Goal: Check status: Check status

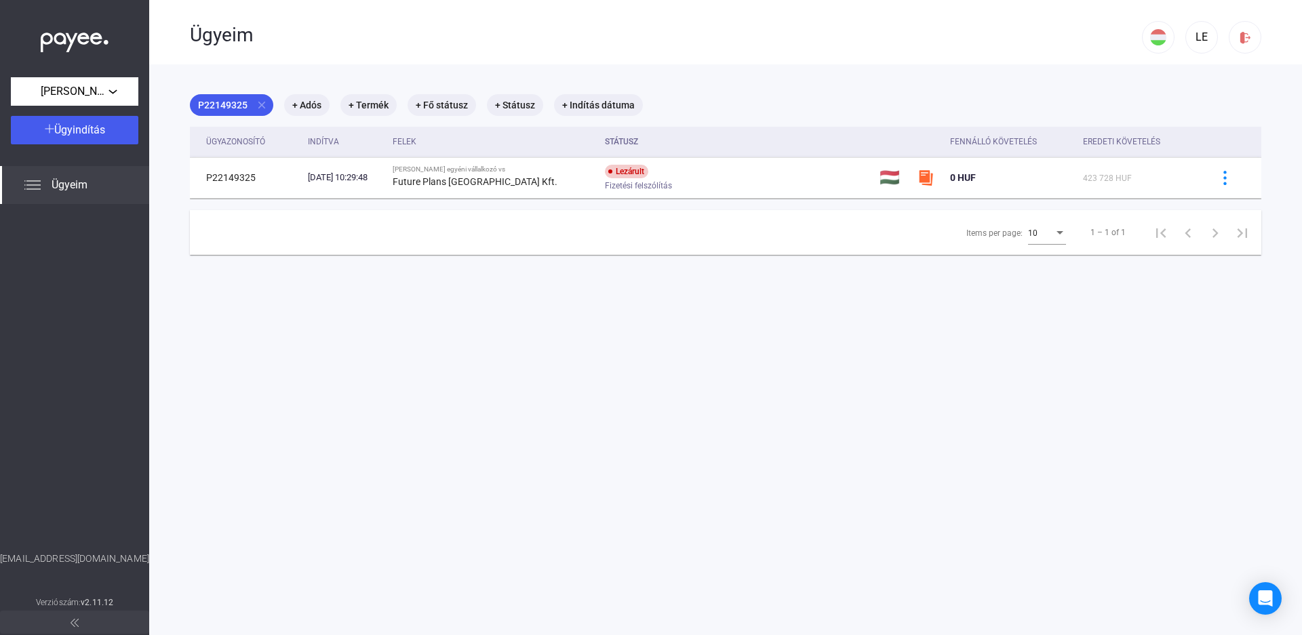
click at [32, 188] on img at bounding box center [32, 185] width 16 height 16
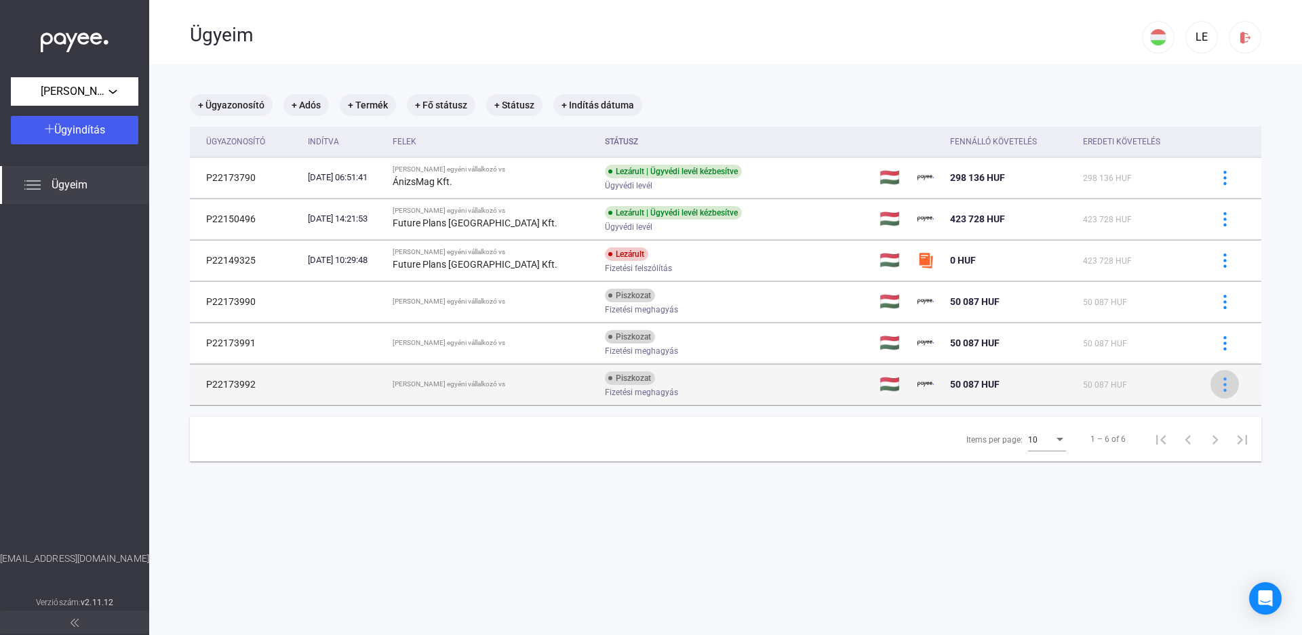
click at [1220, 387] on img at bounding box center [1225, 385] width 14 height 14
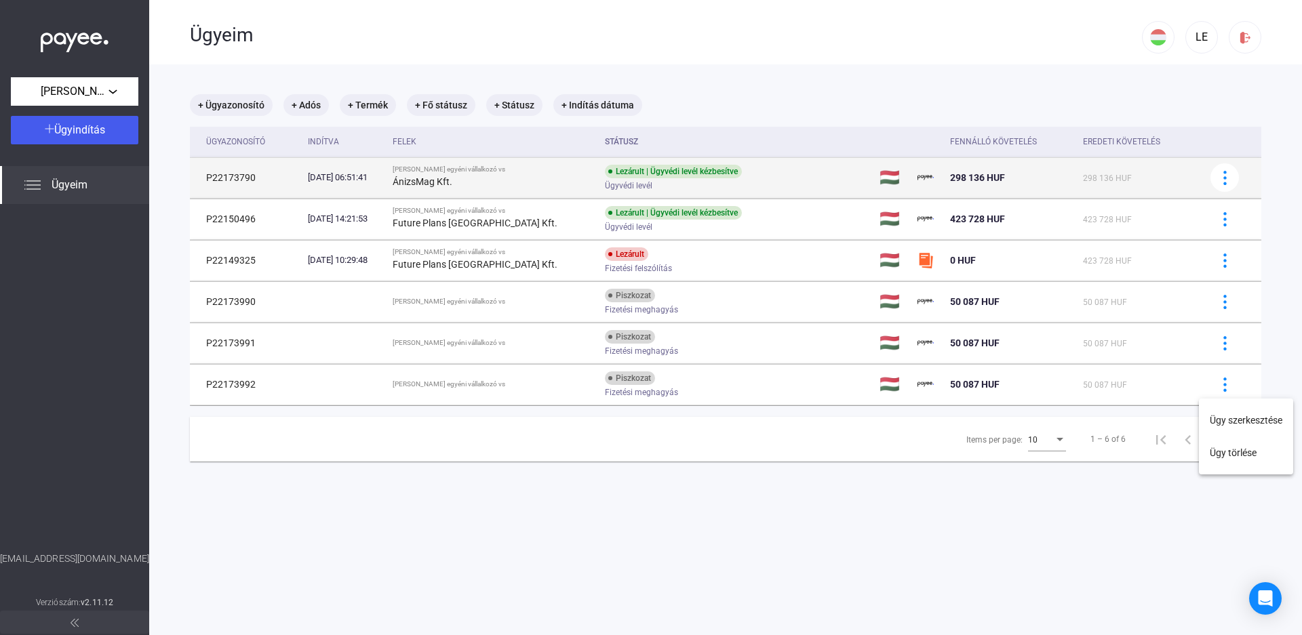
click at [295, 181] on div at bounding box center [651, 317] width 1302 height 635
click at [1220, 180] on img at bounding box center [1225, 178] width 14 height 14
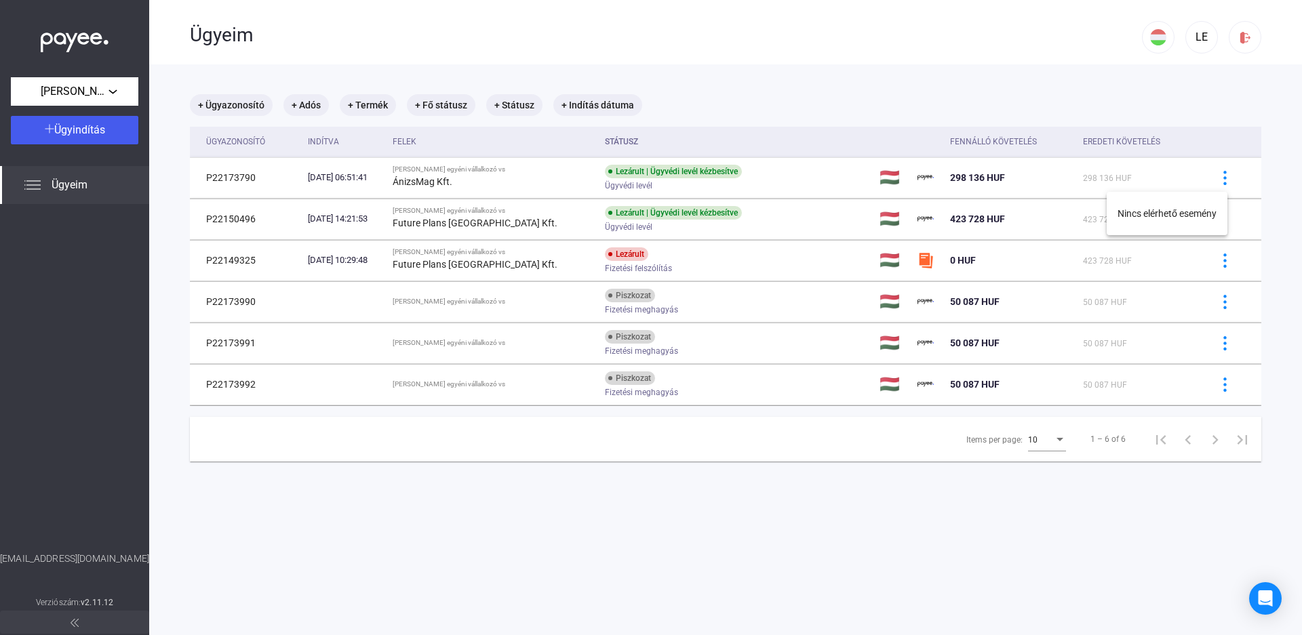
click at [1229, 96] on div at bounding box center [651, 317] width 1302 height 635
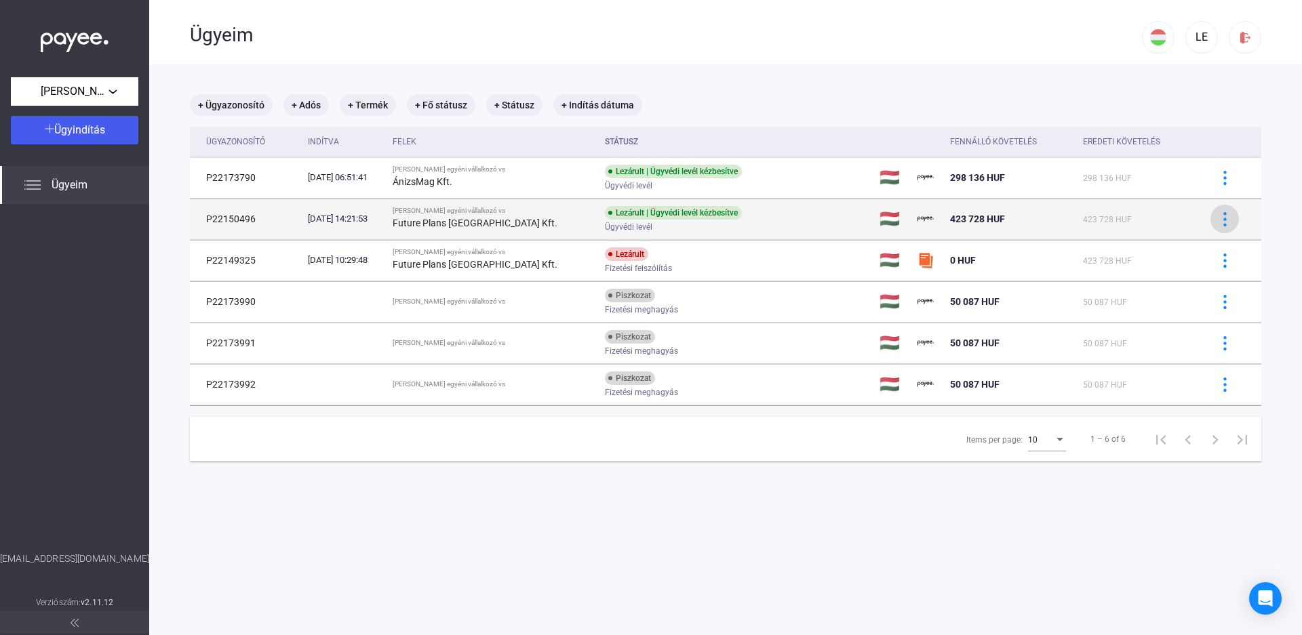
click at [1224, 217] on button at bounding box center [1224, 219] width 28 height 28
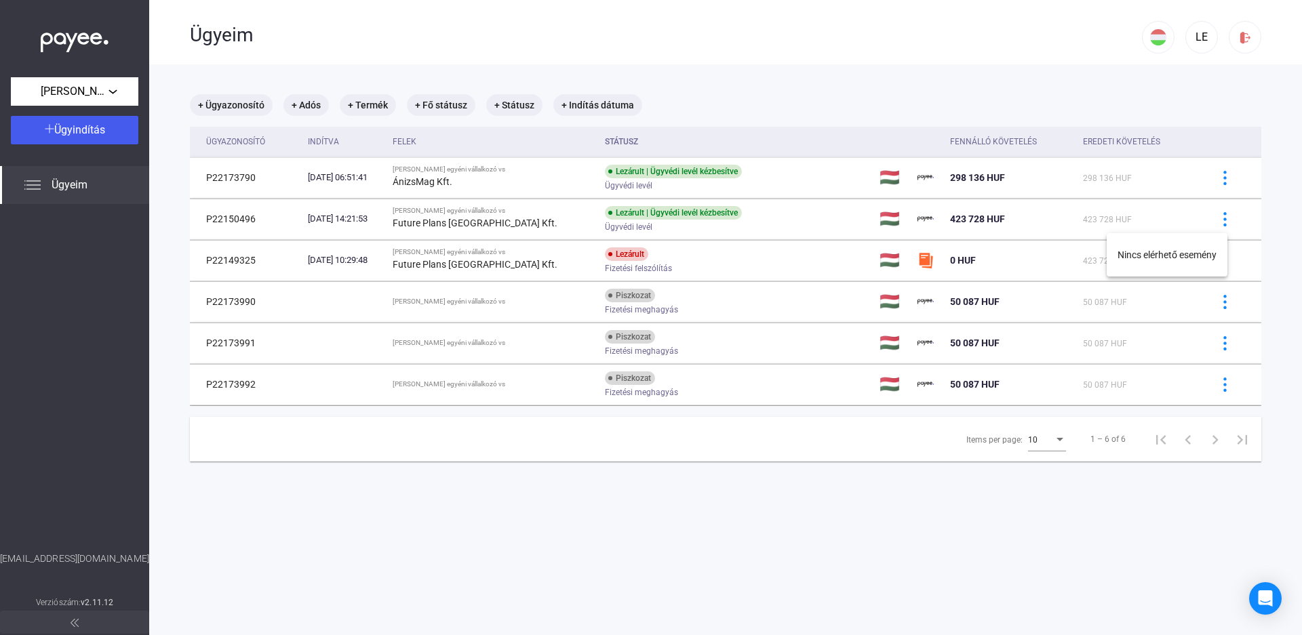
click at [756, 66] on div at bounding box center [651, 317] width 1302 height 635
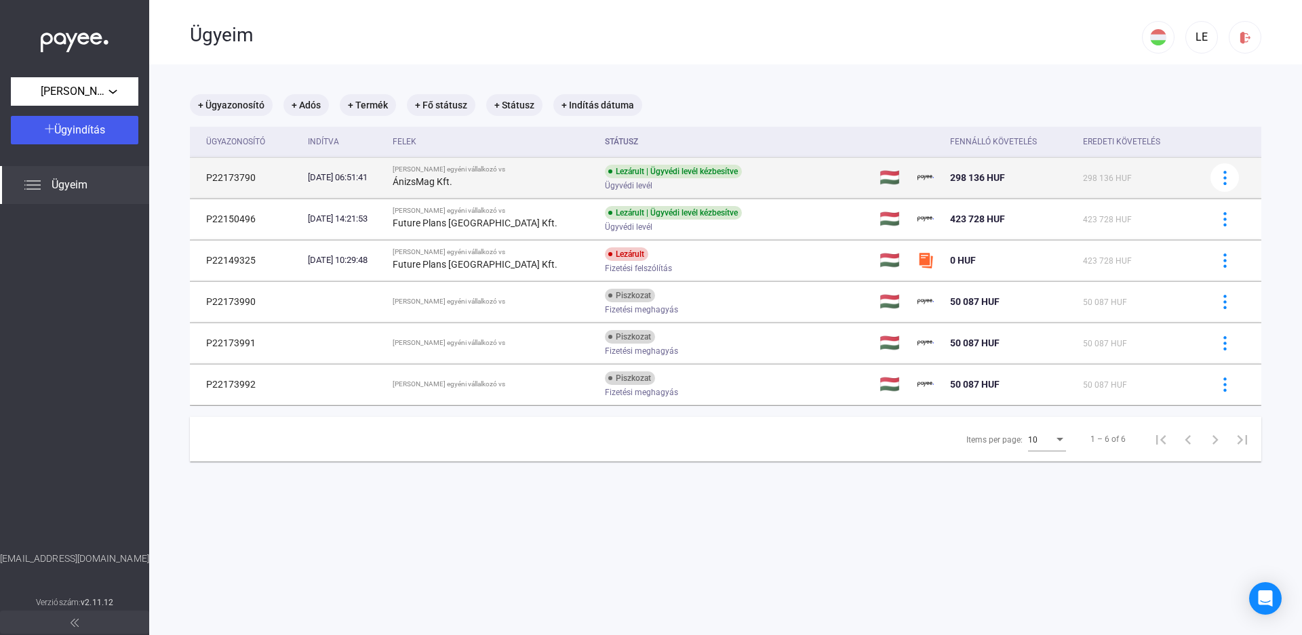
click at [244, 185] on td "P22173790" at bounding box center [246, 177] width 113 height 41
